Goal: Task Accomplishment & Management: Use online tool/utility

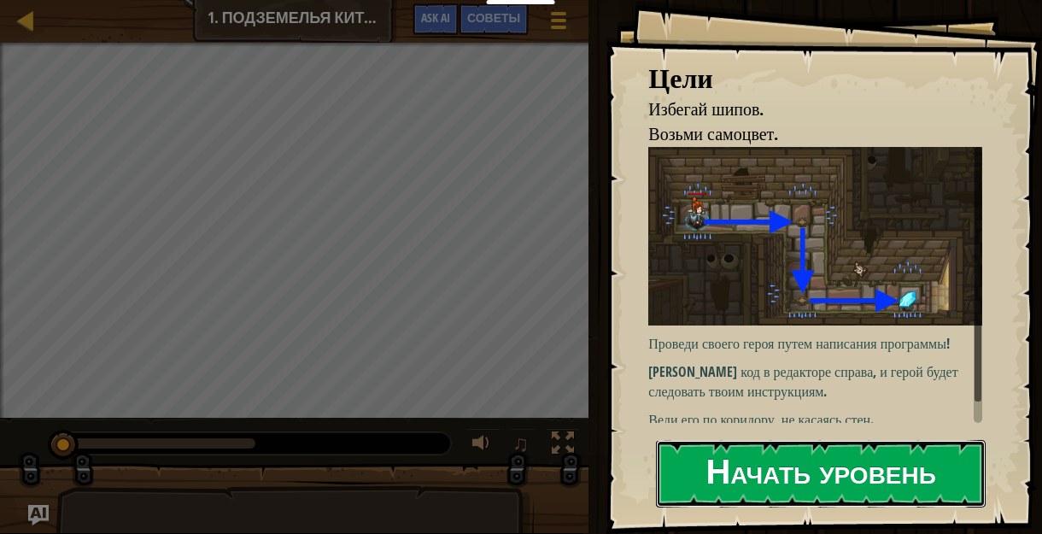
click at [705, 440] on button "Начать уровень" at bounding box center [821, 473] width 330 height 67
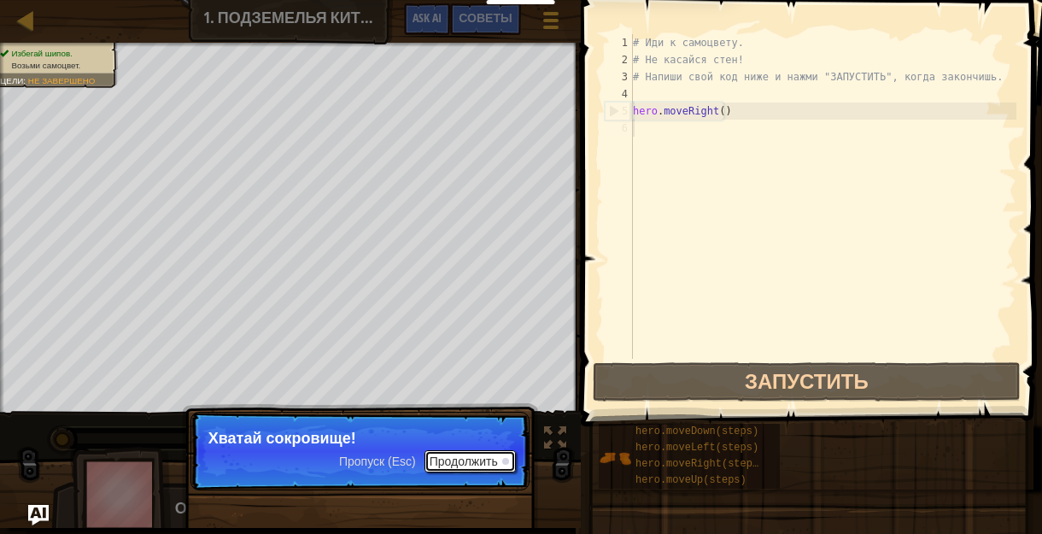
click at [449, 464] on button "Продолжить" at bounding box center [469, 461] width 91 height 22
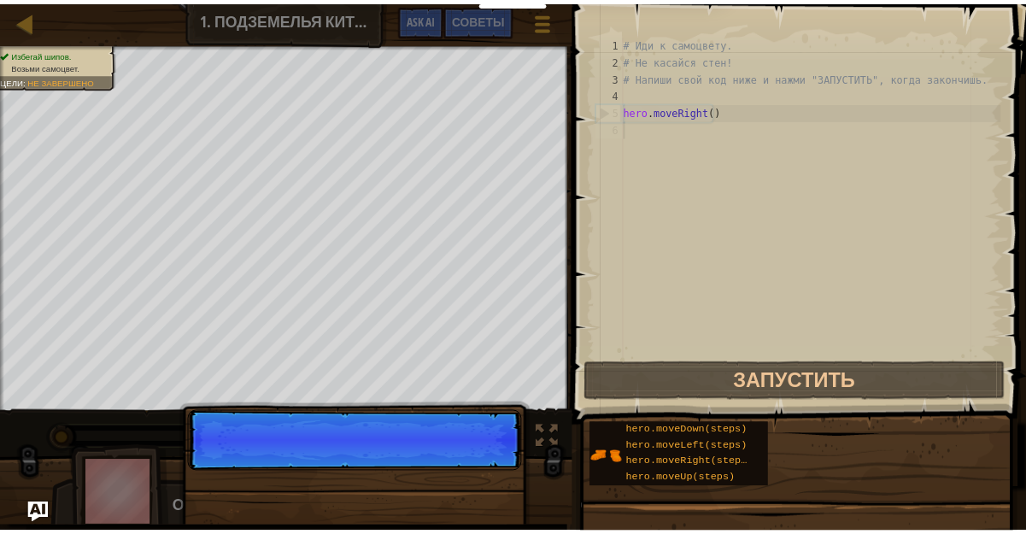
scroll to position [8, 0]
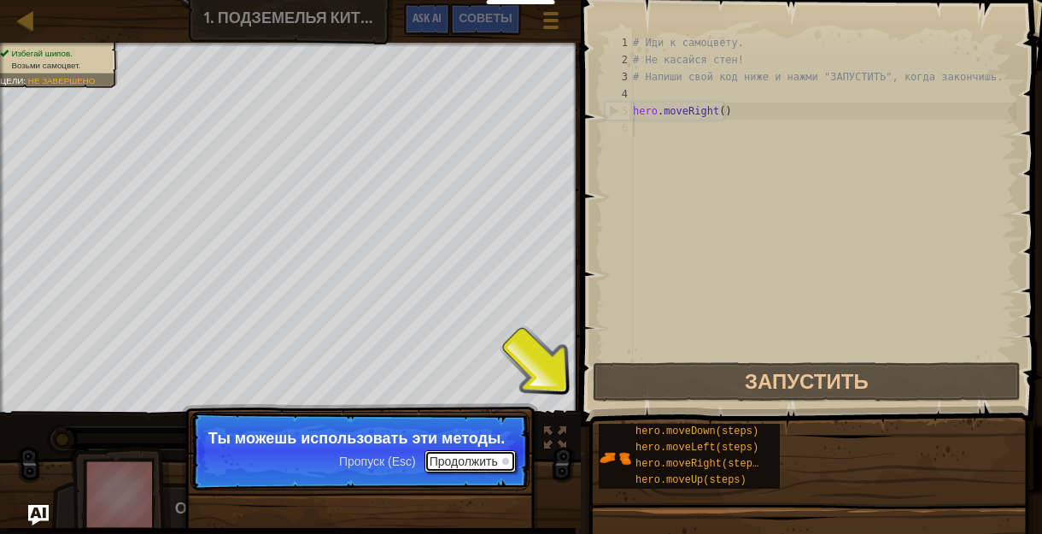
click at [465, 462] on button "Продолжить" at bounding box center [469, 461] width 91 height 22
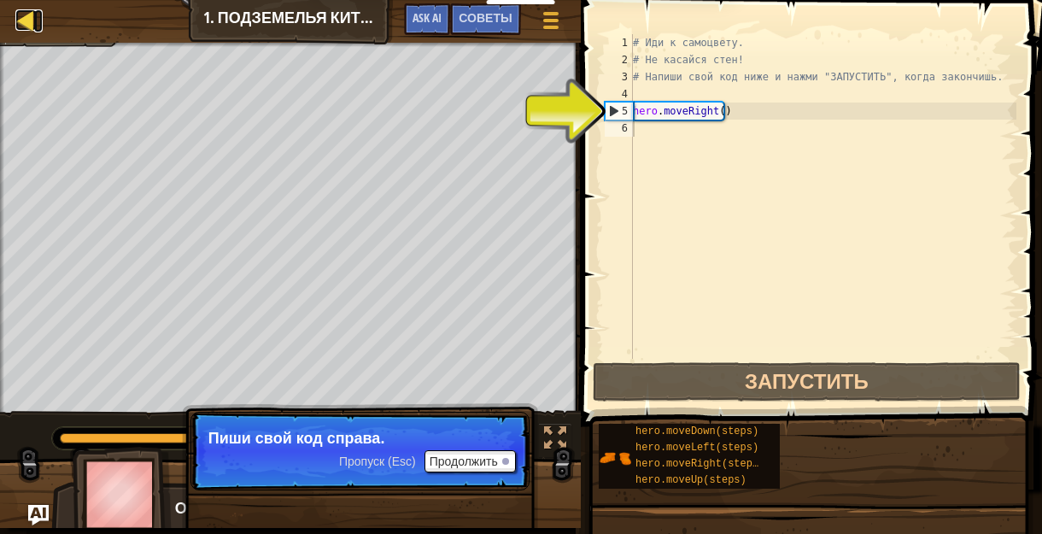
click at [26, 22] on div at bounding box center [25, 19] width 21 height 21
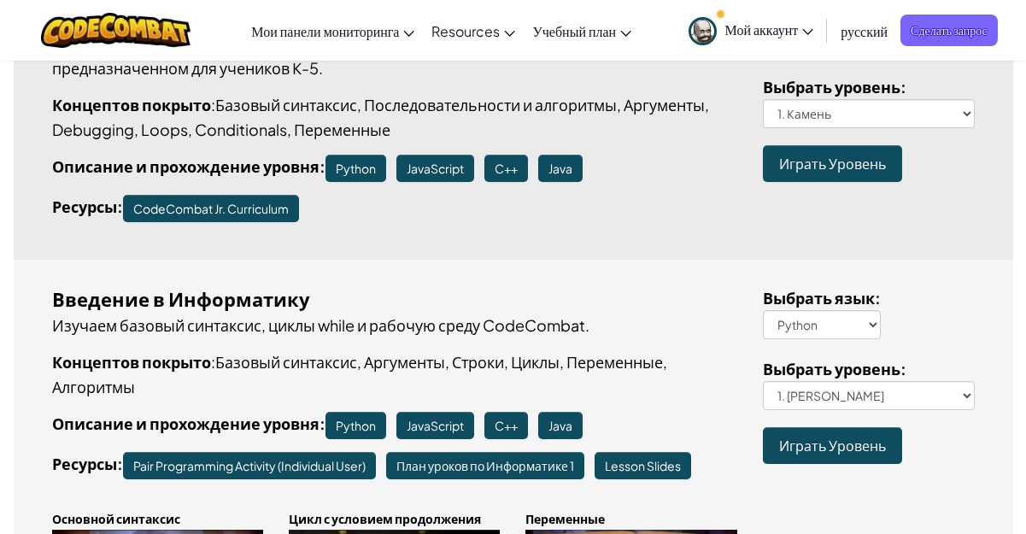
scroll to position [320, 0]
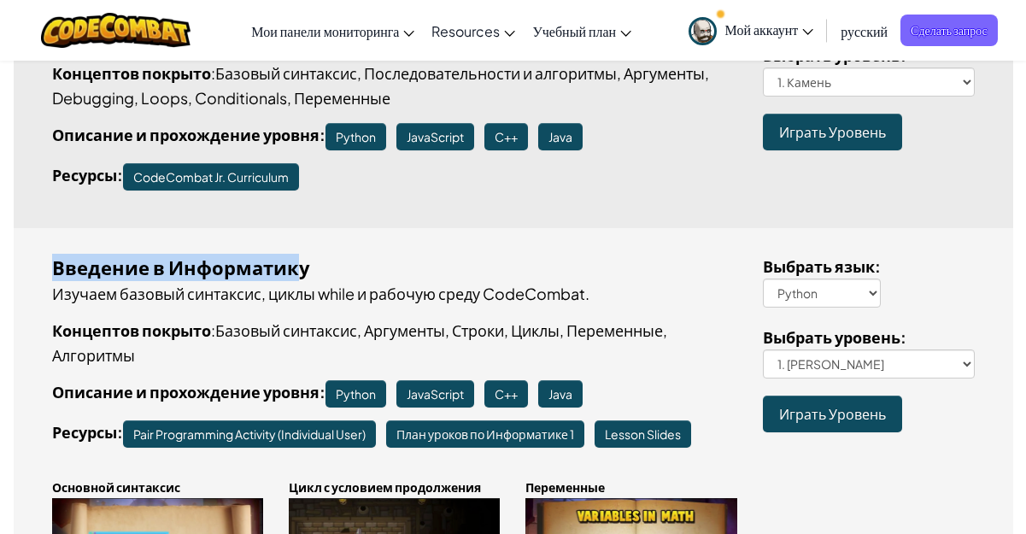
drag, startPoint x: 43, startPoint y: 261, endPoint x: 322, endPoint y: 272, distance: 279.5
click at [322, 272] on div "Введение в Информатику Изучаем базовый синтаксис, циклы while и рабочую среду C…" at bounding box center [394, 458] width 711 height 409
click at [358, 272] on div "Введение в Информатику" at bounding box center [395, 267] width 686 height 27
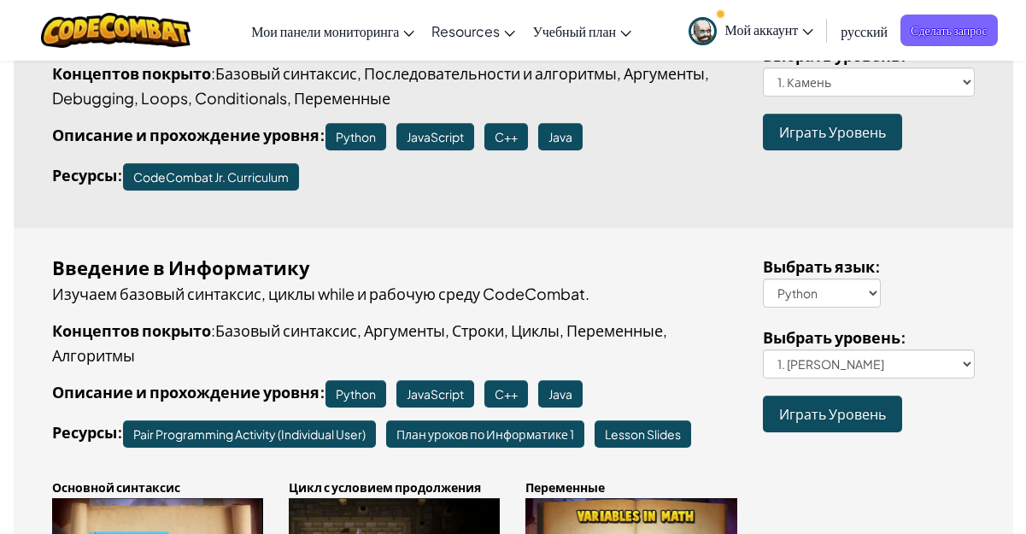
scroll to position [427, 0]
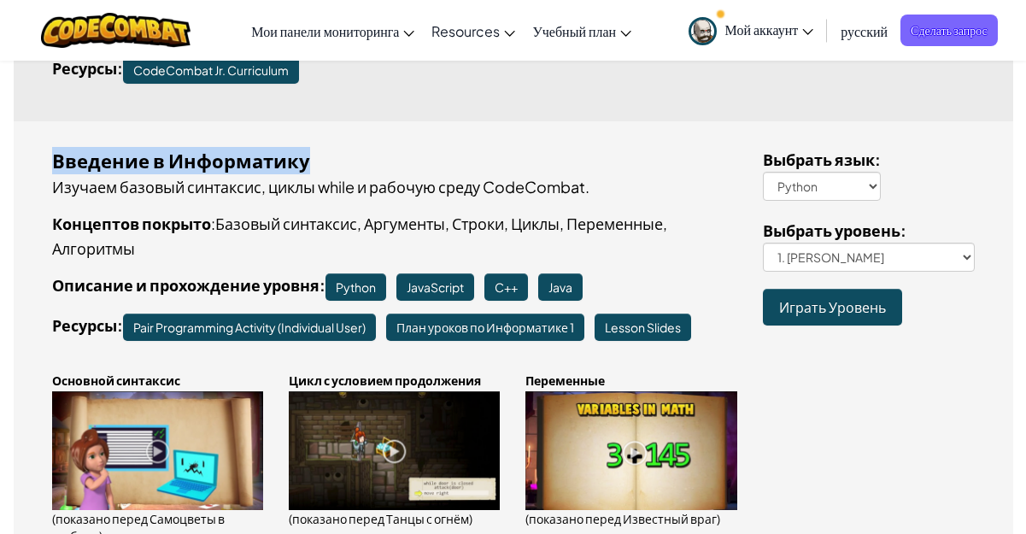
drag, startPoint x: 69, startPoint y: 157, endPoint x: 311, endPoint y: 169, distance: 242.0
click at [311, 169] on div "Введение в Информатику" at bounding box center [395, 160] width 686 height 27
click at [957, 245] on select "1. Подземелья Китгарда 2. Самоцветы в глубине 3. Охранник в тени 3a. В обратном…" at bounding box center [869, 257] width 212 height 29
select select "cell-commentary"
click at [763, 243] on select "1. Подземелья Китгарда 2. Самоцветы в глубине 3. Охранник в тени 3a. В обратном…" at bounding box center [869, 257] width 212 height 29
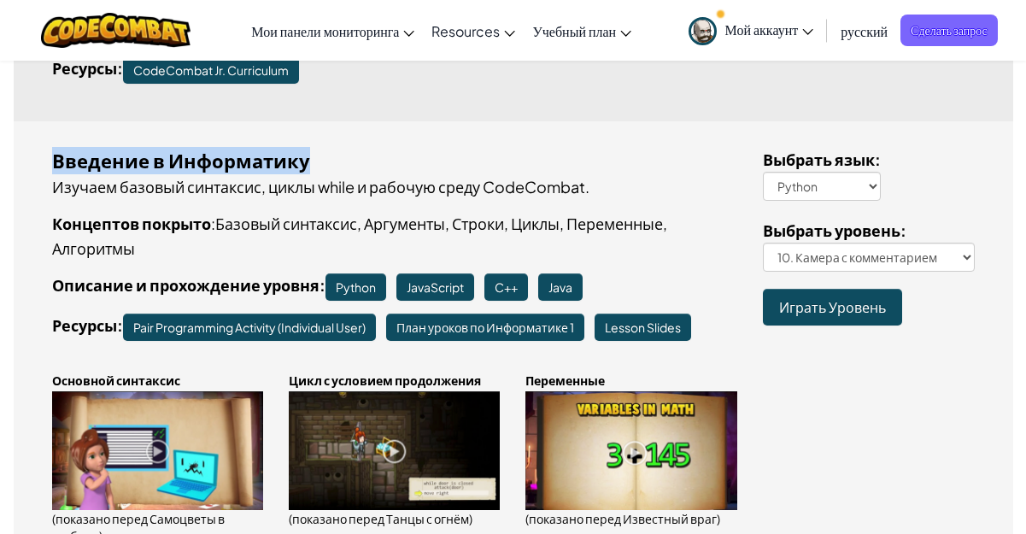
click at [838, 302] on span "Играть Уровень" at bounding box center [832, 307] width 107 height 18
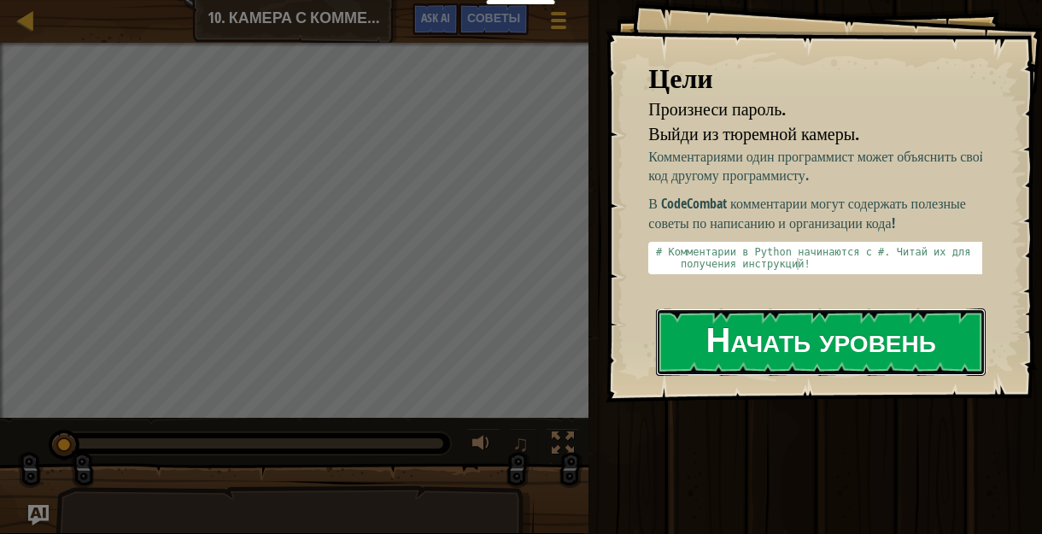
click at [736, 328] on button "Начать уровень" at bounding box center [821, 341] width 330 height 67
